Goal: Task Accomplishment & Management: Manage account settings

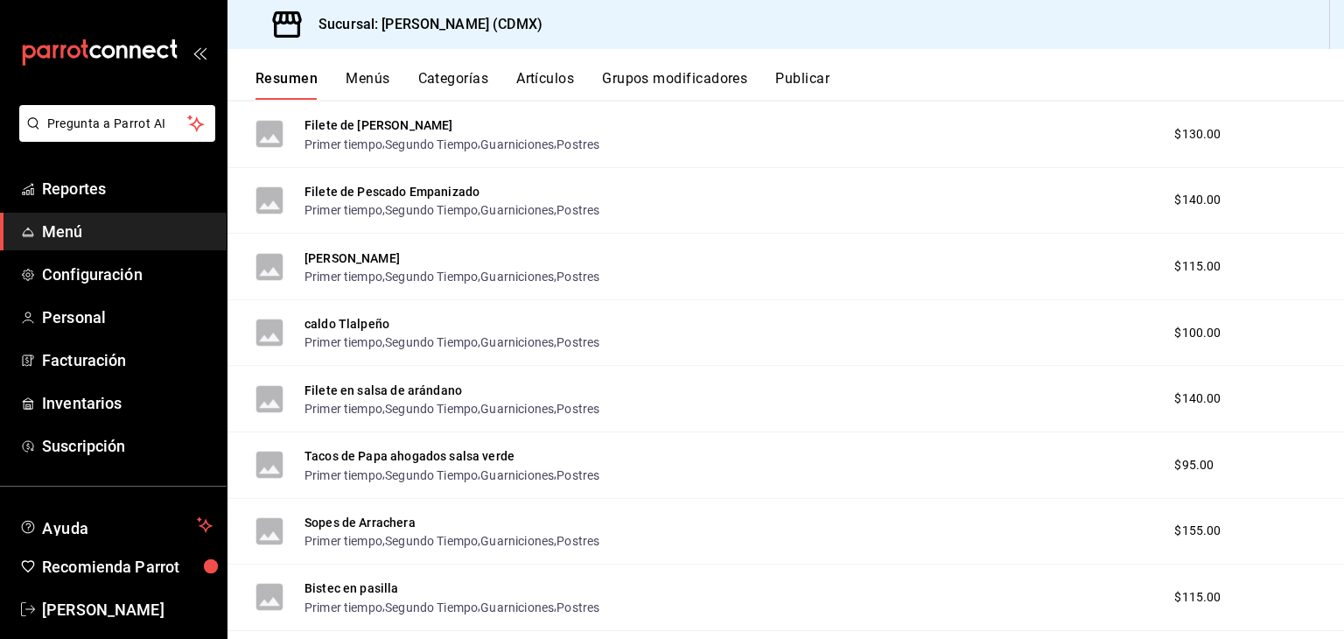
scroll to position [740, 0]
click at [564, 81] on button "Artículos" at bounding box center [545, 85] width 58 height 30
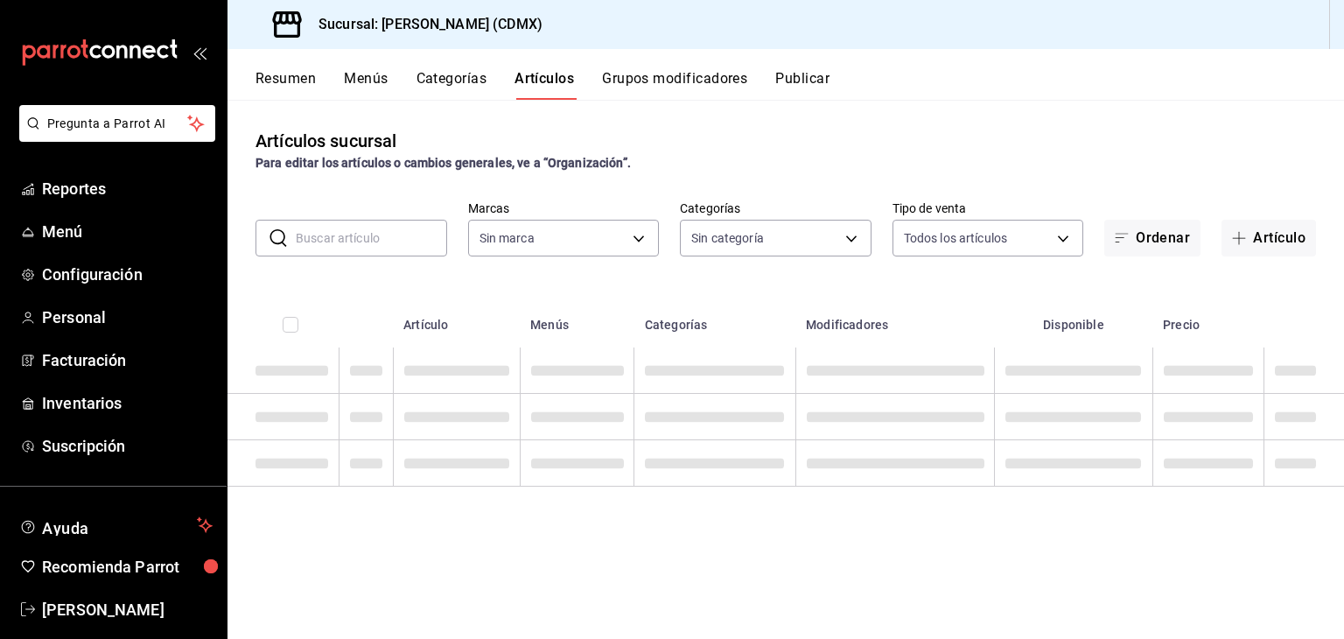
type input "e8959217-8293-4aa1-bca7-f4bcfdcf473f"
type input "1e02d810-cdf2-4ec1-83a5-53e2a682a2fa,5422f907-60b5-4d72-a128-ca21ee141599,c04e8…"
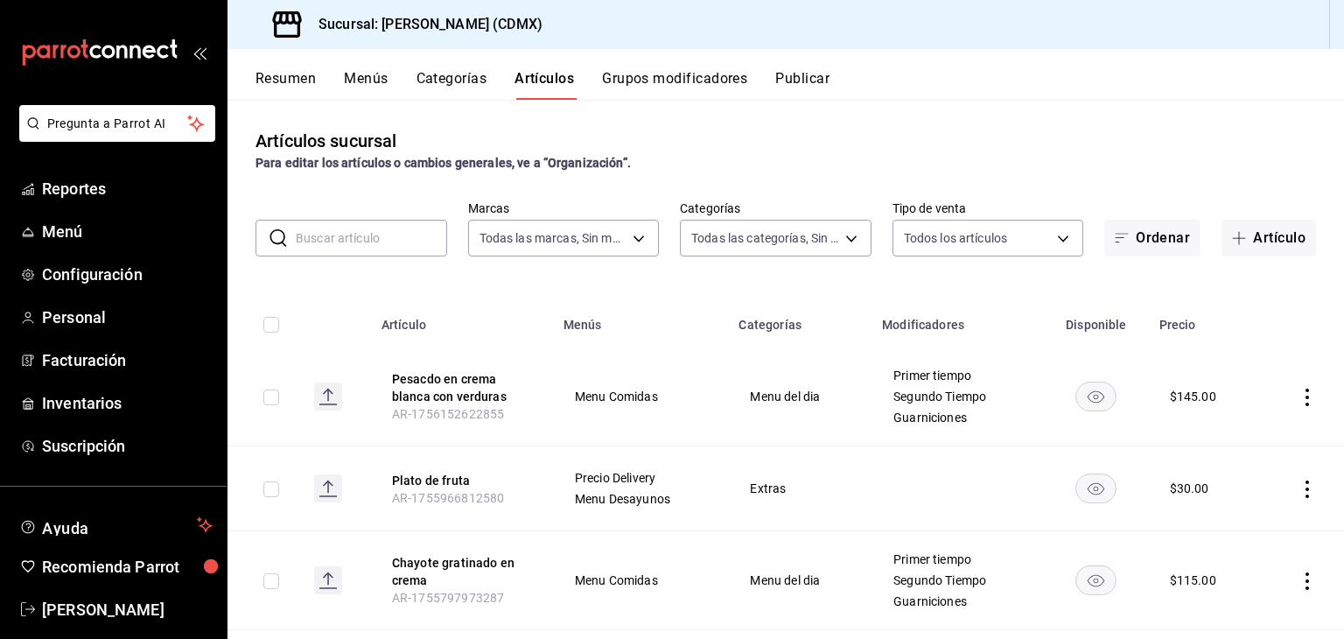
click at [371, 228] on input "text" at bounding box center [371, 238] width 151 height 35
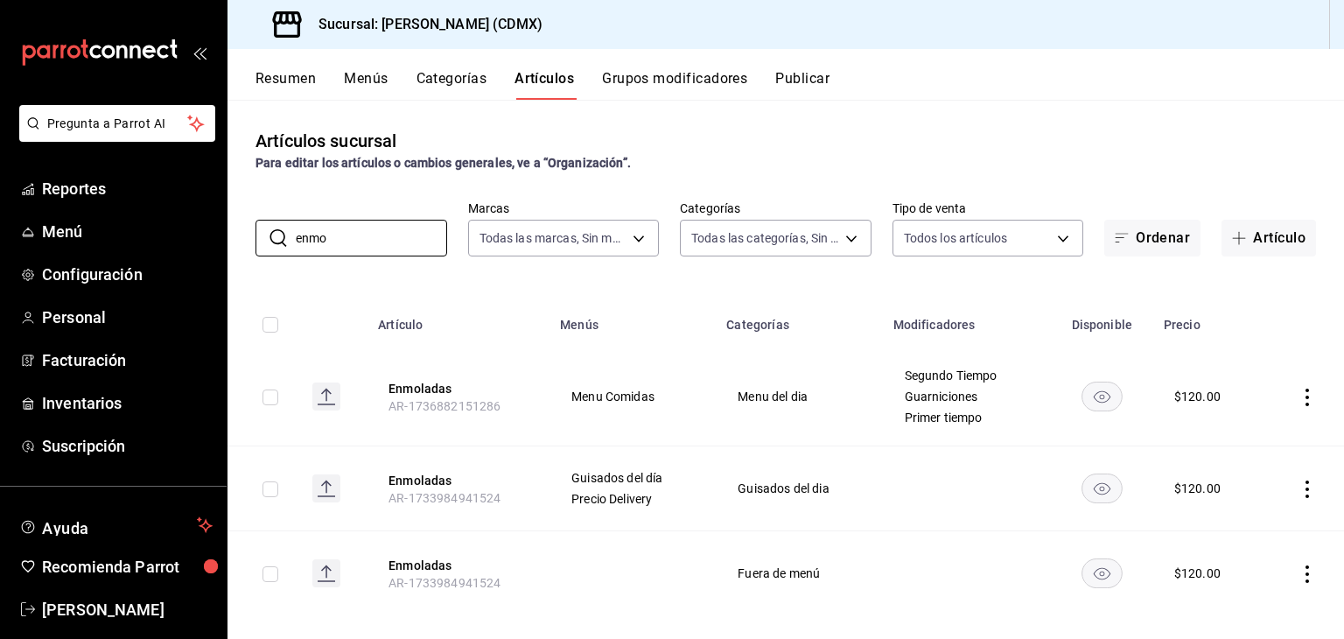
type input "enmo"
click at [1299, 395] on icon "actions" at bounding box center [1308, 398] width 18 height 18
click at [1251, 434] on span "Editar" at bounding box center [1242, 438] width 46 height 18
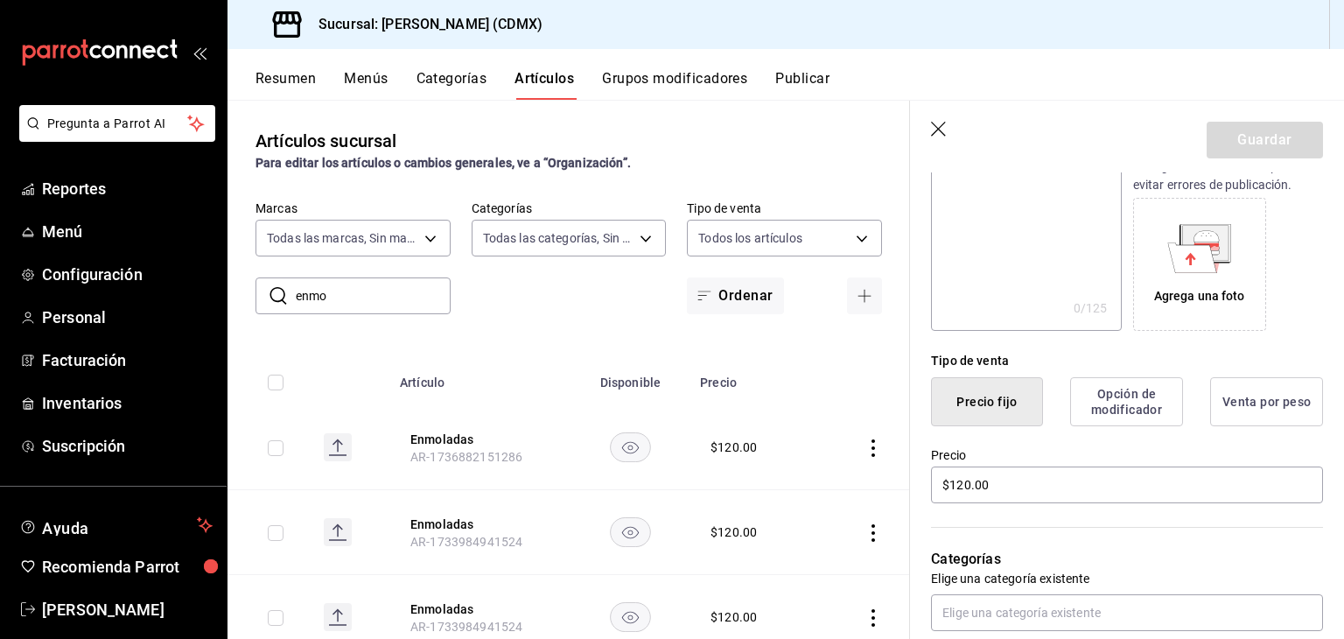
scroll to position [255, 0]
click at [1000, 484] on input "$120.00" at bounding box center [1127, 484] width 392 height 37
type input "$130.00"
click at [1241, 157] on button "Guardar" at bounding box center [1265, 140] width 116 height 37
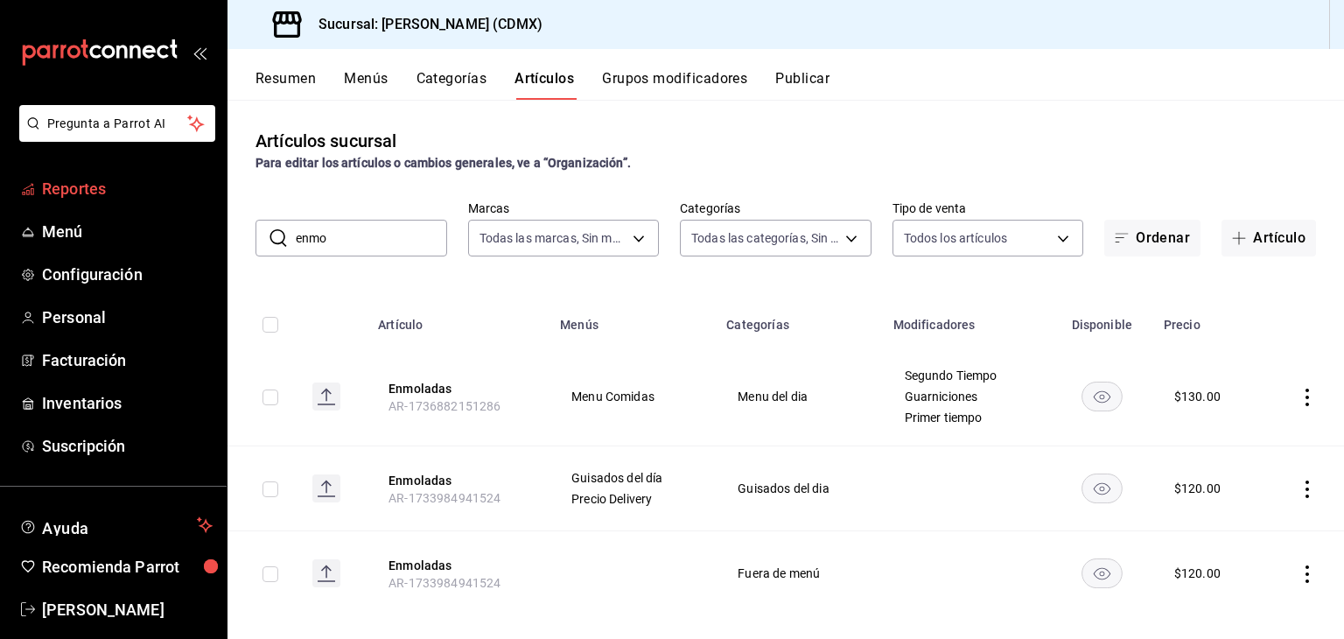
click at [102, 184] on span "Reportes" at bounding box center [127, 189] width 171 height 24
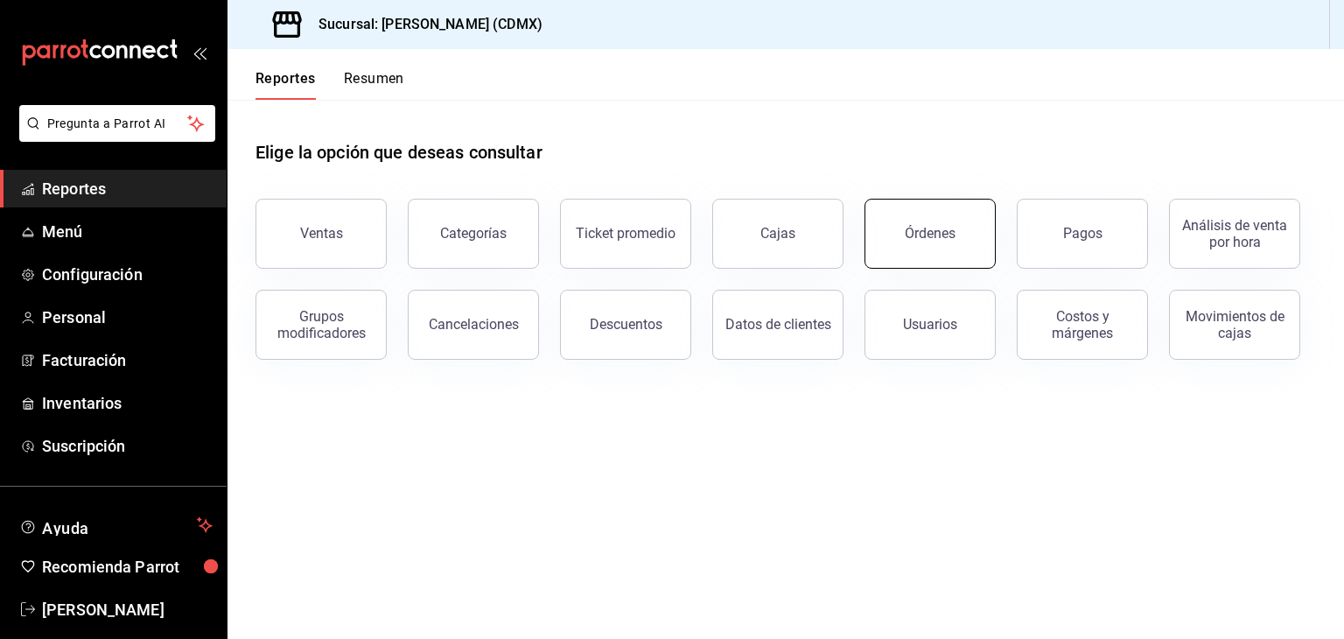
click at [914, 254] on button "Órdenes" at bounding box center [930, 234] width 131 height 70
